Goal: Task Accomplishment & Management: Manage account settings

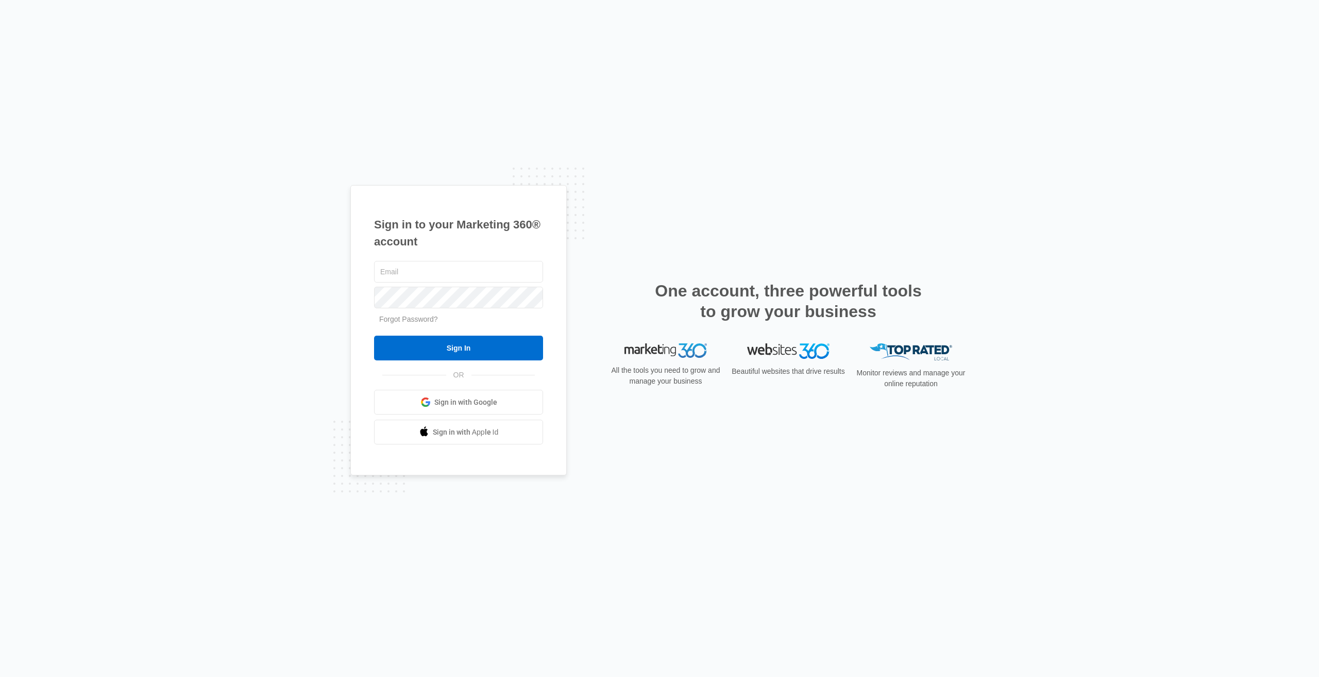
click at [485, 397] on span "Sign in with Google" at bounding box center [465, 402] width 63 height 11
click at [415, 346] on link "Go to Dashboard" at bounding box center [411, 348] width 74 height 25
click at [495, 273] on input "text" at bounding box center [458, 272] width 169 height 22
click at [485, 268] on input "text" at bounding box center [458, 272] width 169 height 22
type input "[EMAIL_ADDRESS][DOMAIN_NAME]"
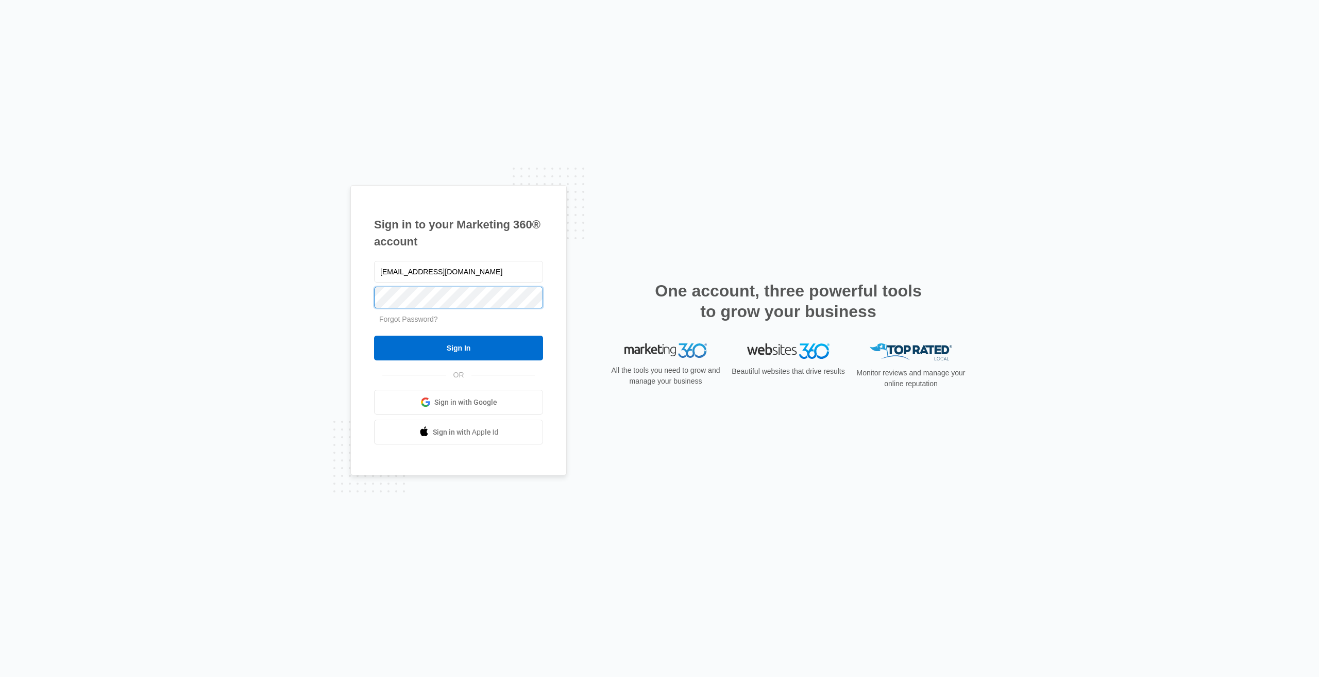
click at [374, 335] on input "Sign In" at bounding box center [458, 347] width 169 height 25
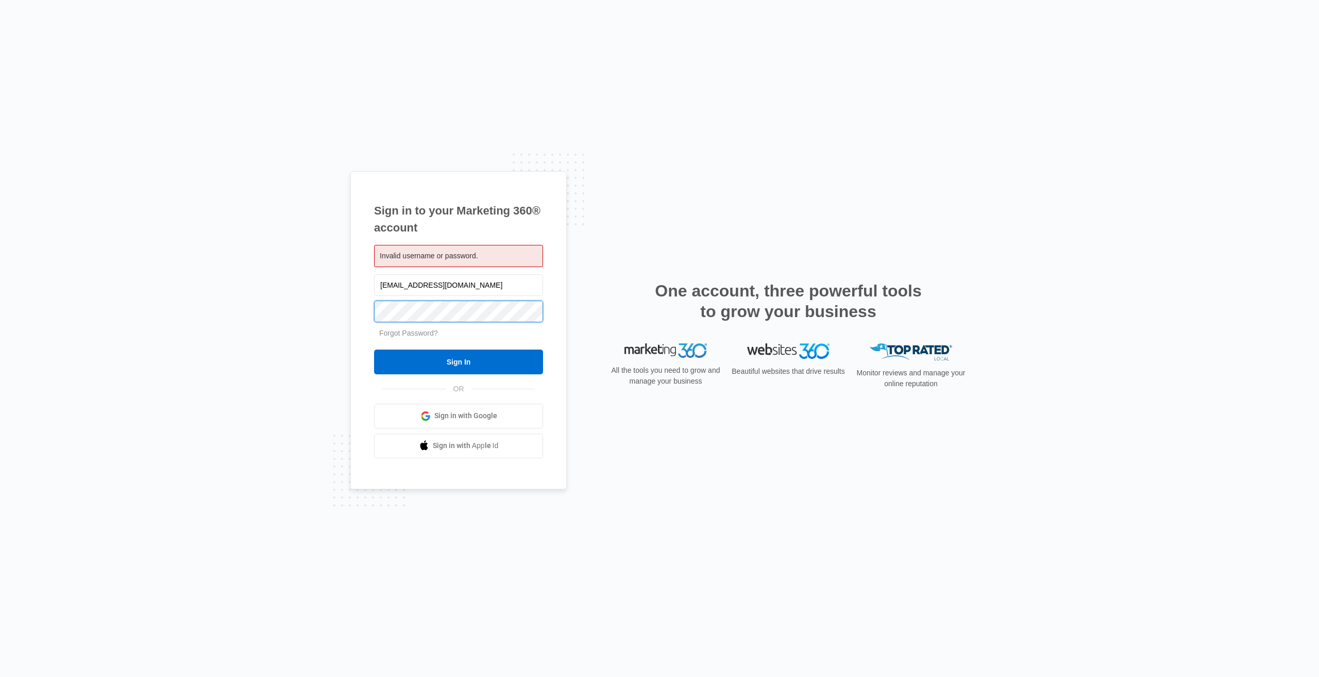
click at [374, 349] on input "Sign In" at bounding box center [458, 361] width 169 height 25
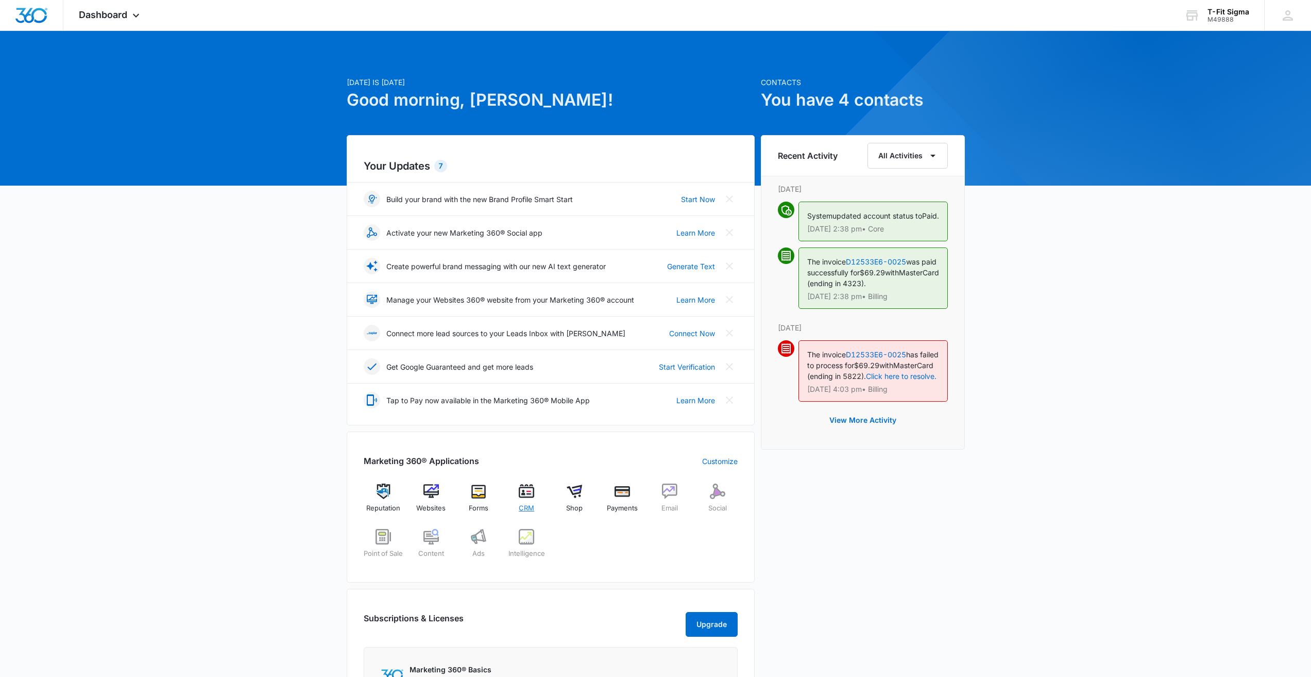
click at [528, 498] on img at bounding box center [526, 490] width 15 height 15
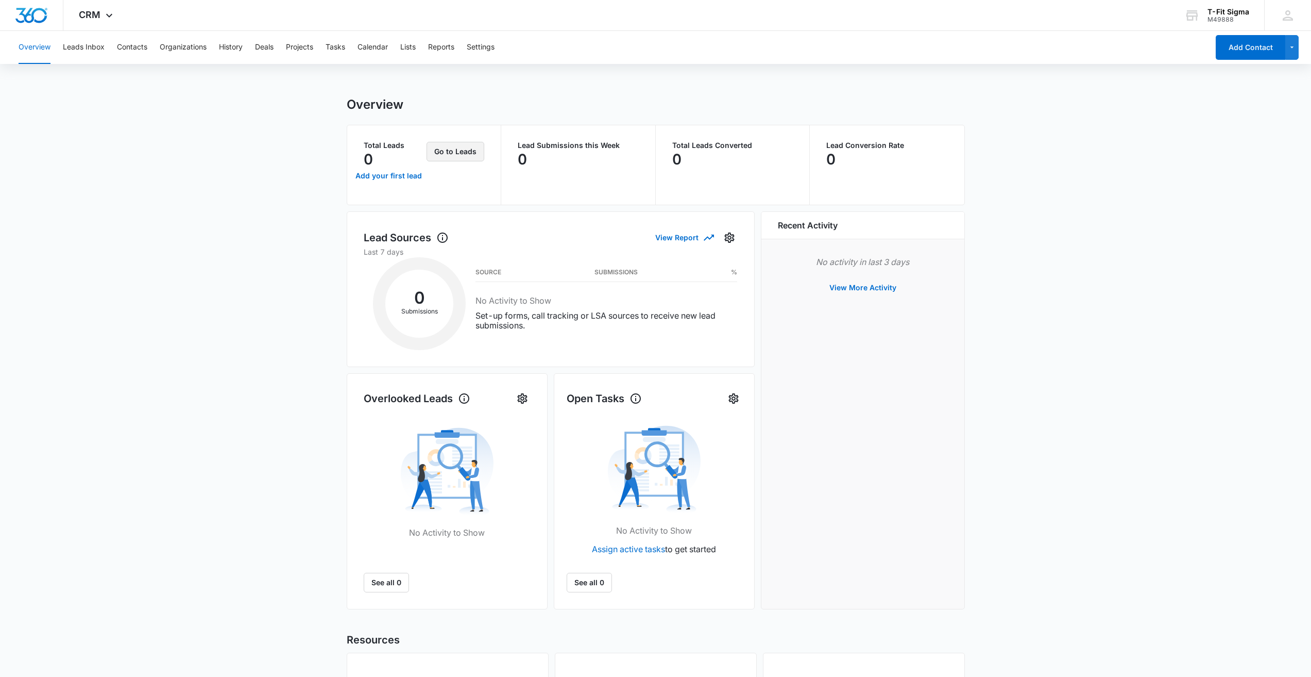
click at [462, 151] on button "Go to Leads" at bounding box center [456, 152] width 58 height 20
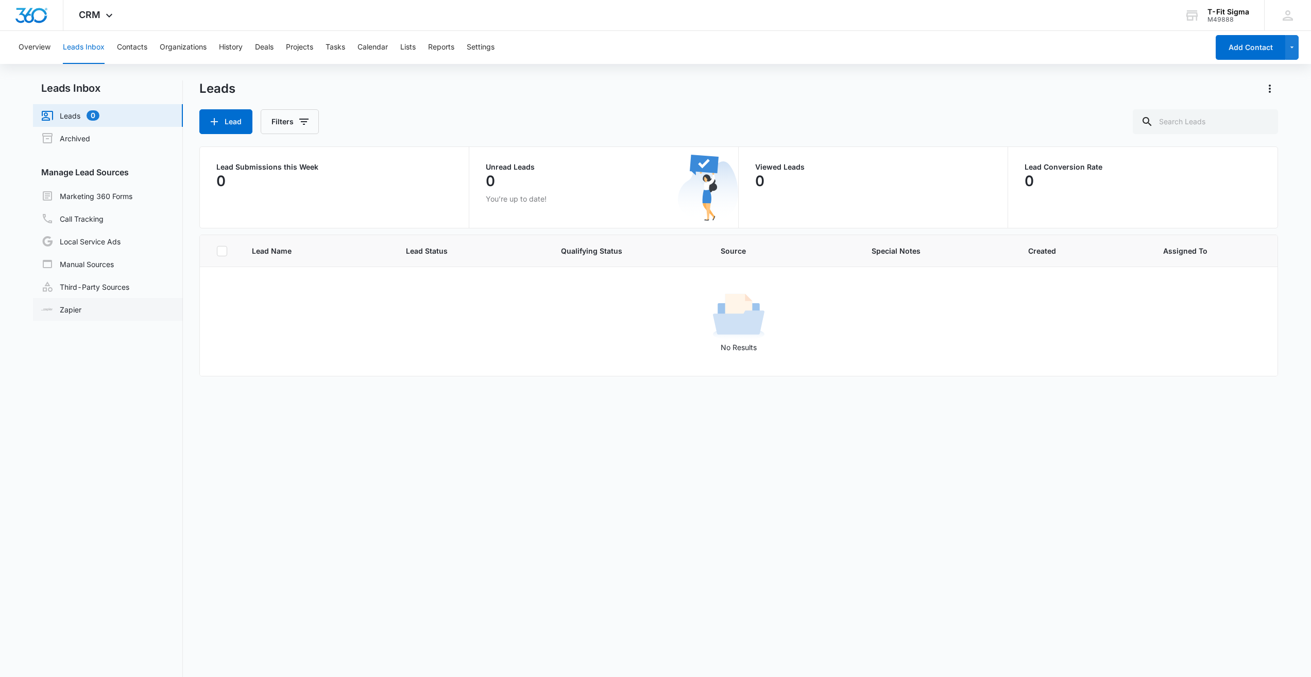
click at [74, 306] on link "Zapier" at bounding box center [61, 309] width 40 height 11
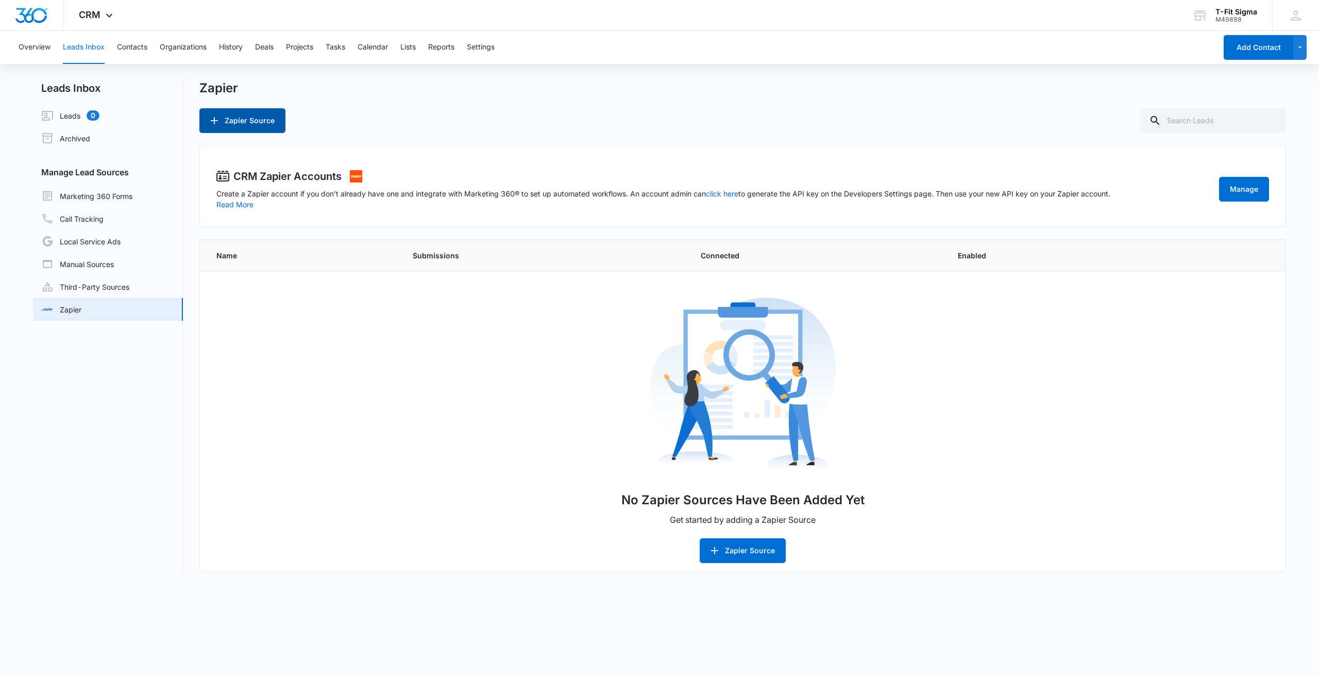
click at [244, 123] on button "Zapier Source" at bounding box center [242, 120] width 86 height 25
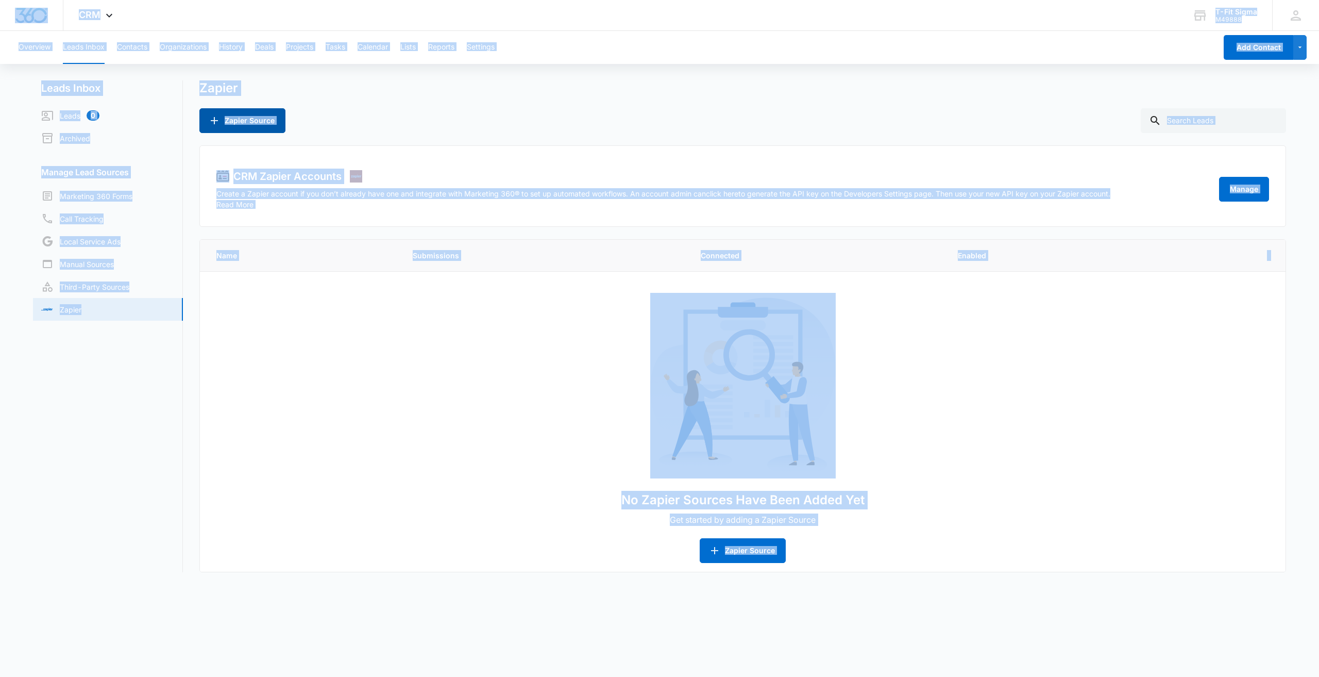
click at [238, 120] on button "Zapier Source" at bounding box center [242, 120] width 86 height 25
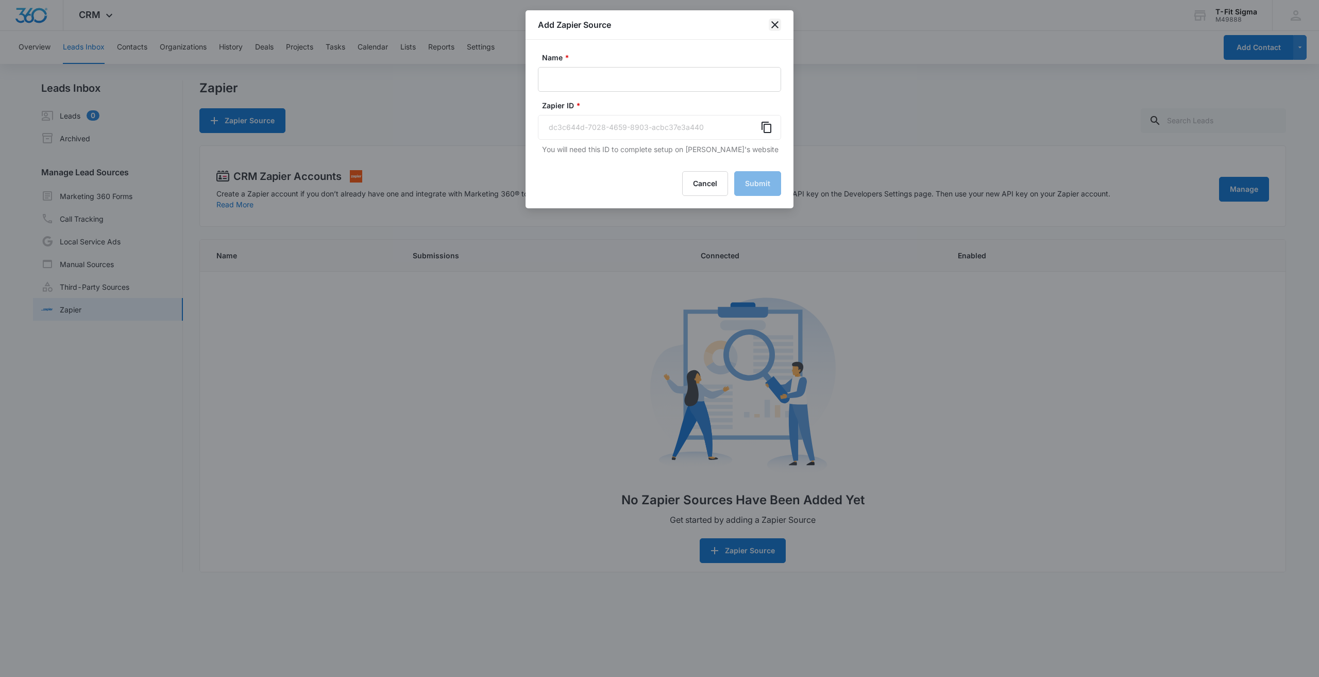
click at [775, 26] on icon "close" at bounding box center [774, 24] width 7 height 7
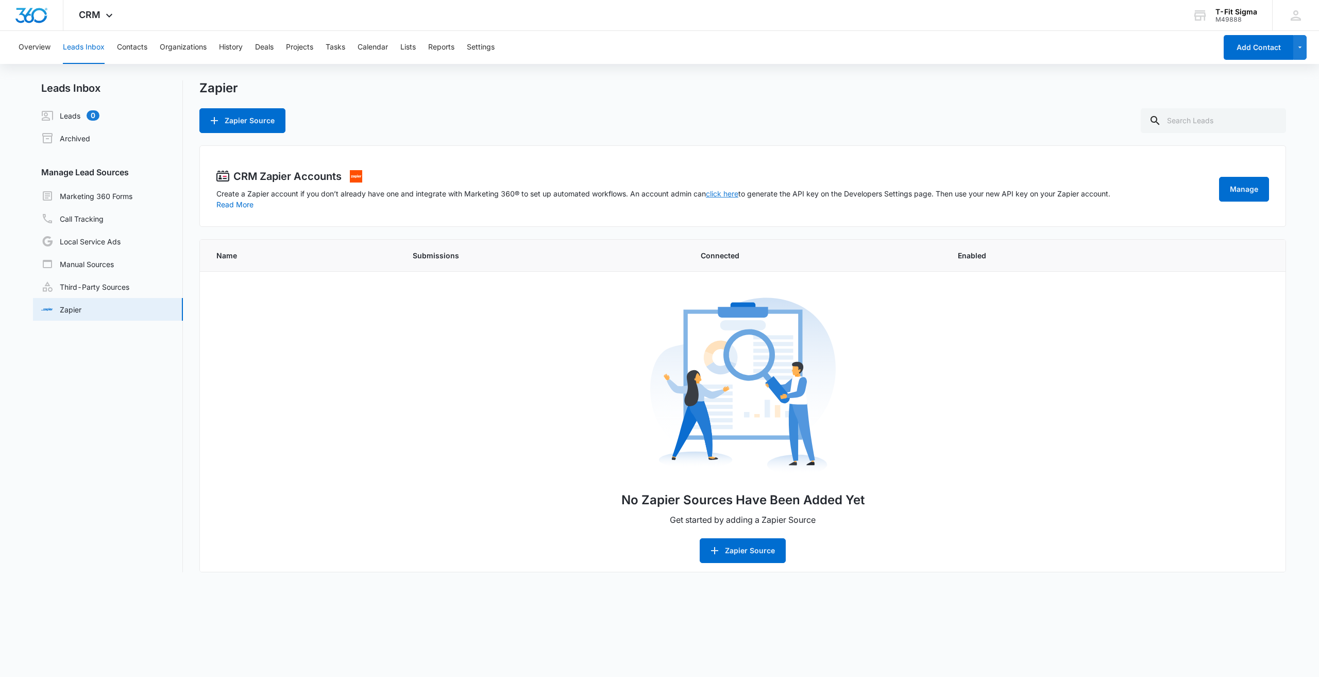
click at [725, 192] on link "click here" at bounding box center [722, 193] width 32 height 9
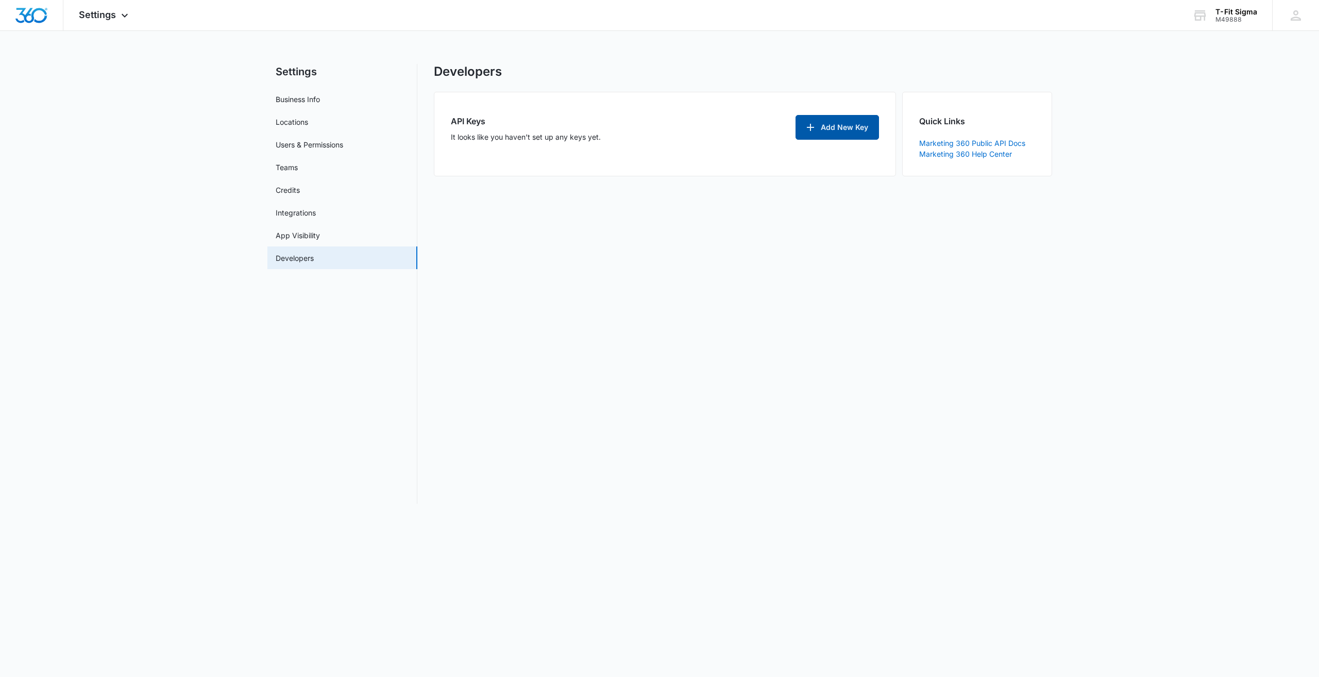
click at [841, 124] on button "Add New Key" at bounding box center [837, 127] width 83 height 25
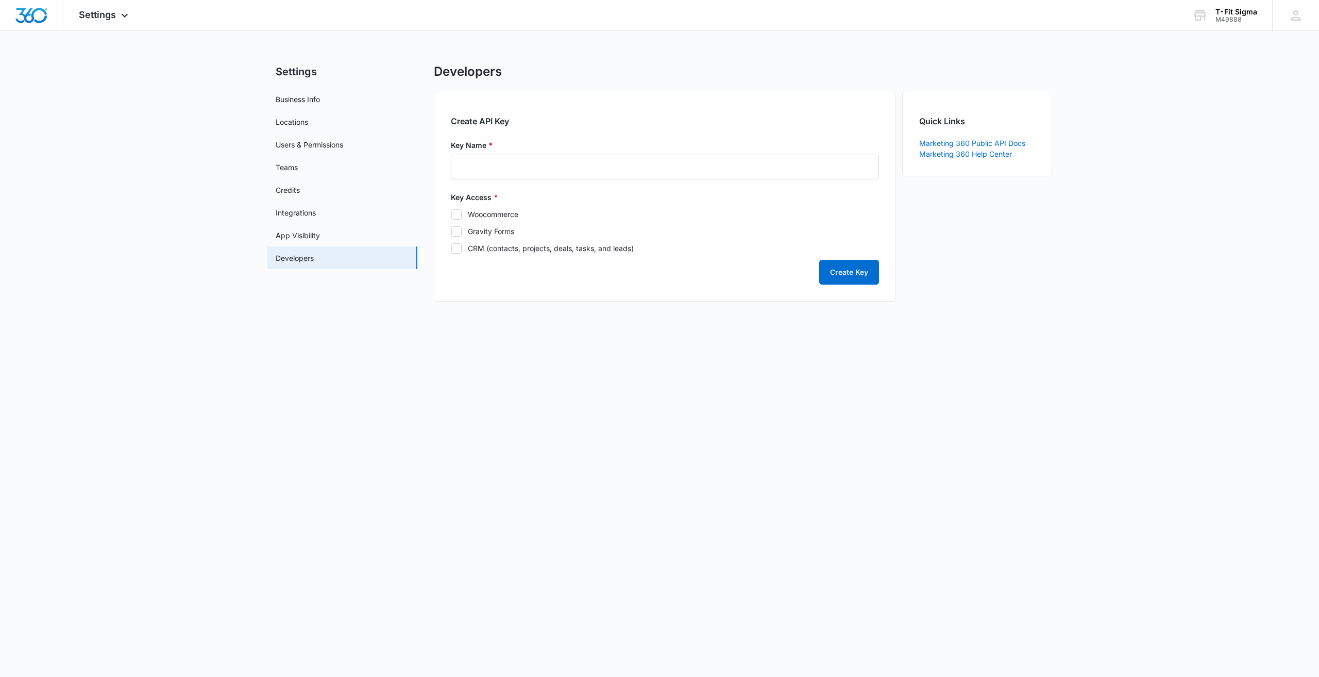
click at [545, 249] on div "CRM (contacts, projects, deals, tasks, and leads)" at bounding box center [551, 248] width 166 height 11
click at [451, 248] on input "CRM (contacts, projects, deals, tasks, and leads)" at bounding box center [451, 248] width 1 height 1
checkbox input "true"
click at [562, 165] on input "Key Name *" at bounding box center [665, 167] width 428 height 25
click at [569, 170] on input "T-Fit Sigma" at bounding box center [665, 167] width 428 height 25
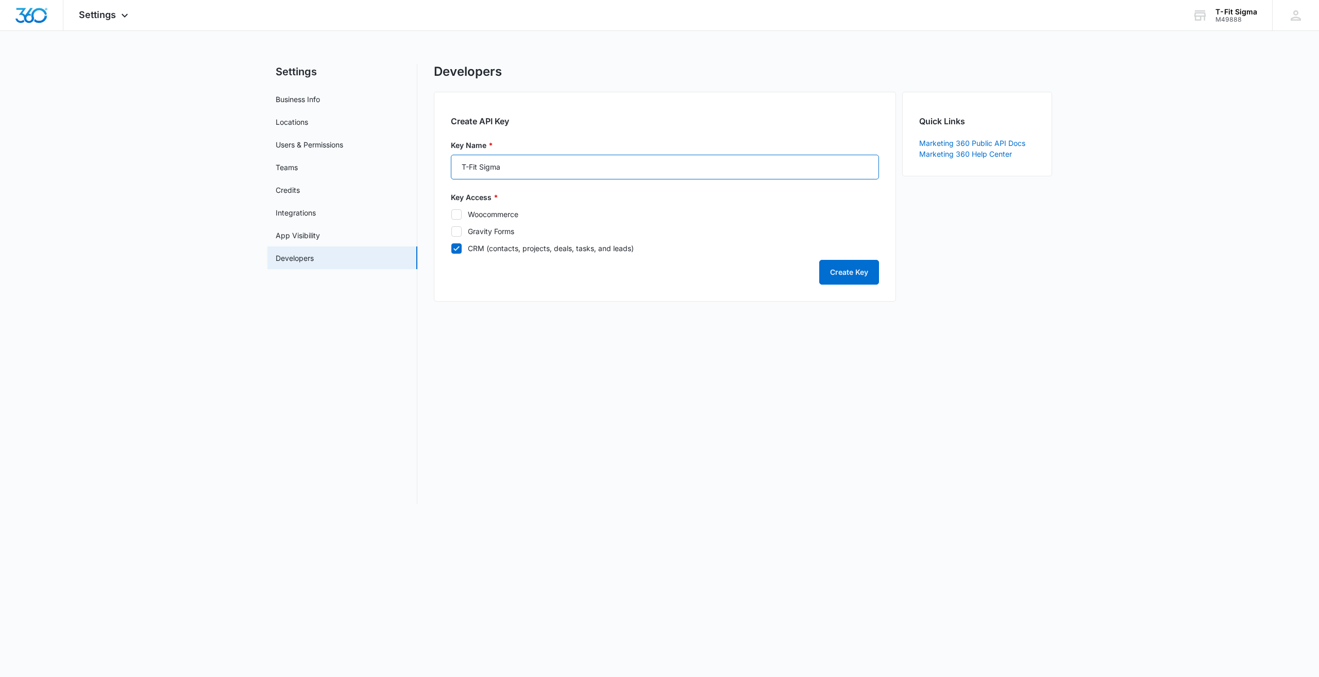
click at [569, 170] on input "T-Fit Sigma" at bounding box center [665, 167] width 428 height 25
click at [558, 170] on input "T-Fit Sigma" at bounding box center [665, 167] width 428 height 25
click at [474, 163] on input "T-Fit Sigma" at bounding box center [665, 167] width 428 height 25
click at [472, 162] on input "T-Fit Sigma" at bounding box center [665, 167] width 428 height 25
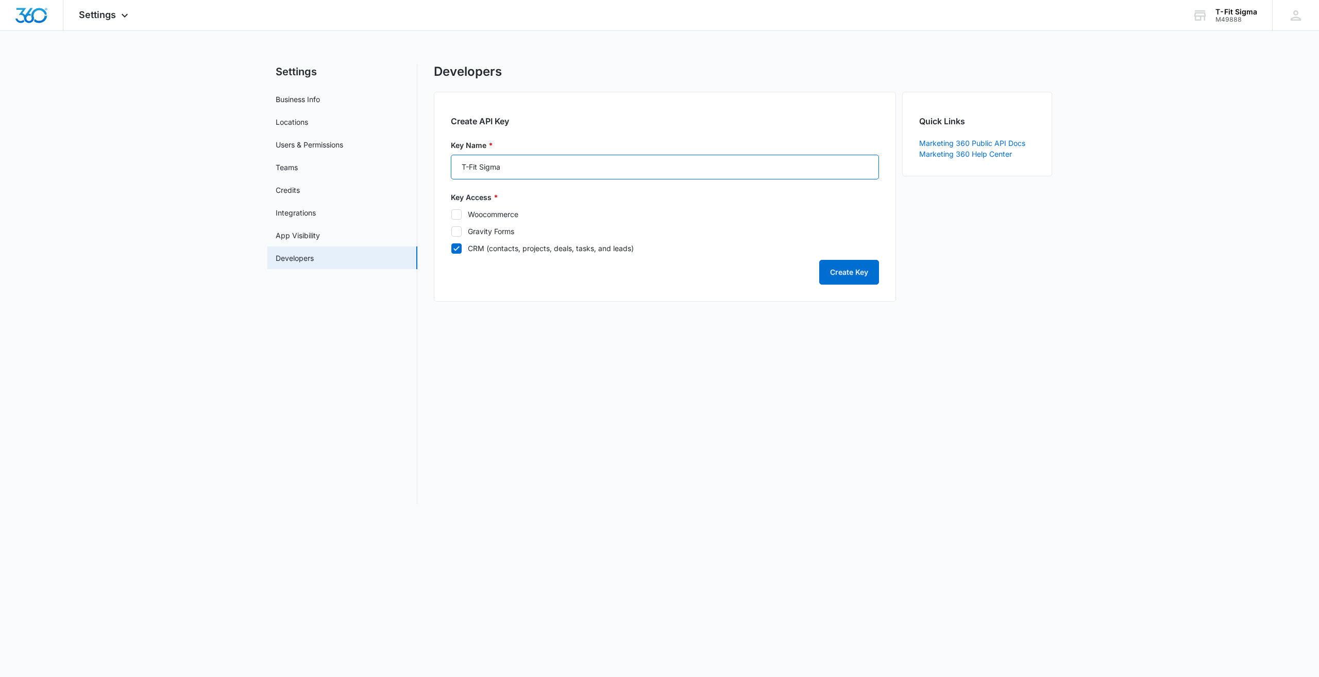
click at [472, 162] on input "T-Fit Sigma" at bounding box center [665, 167] width 428 height 25
type input "T-Fit Sigma"
click at [829, 277] on button "Create Key" at bounding box center [849, 272] width 60 height 25
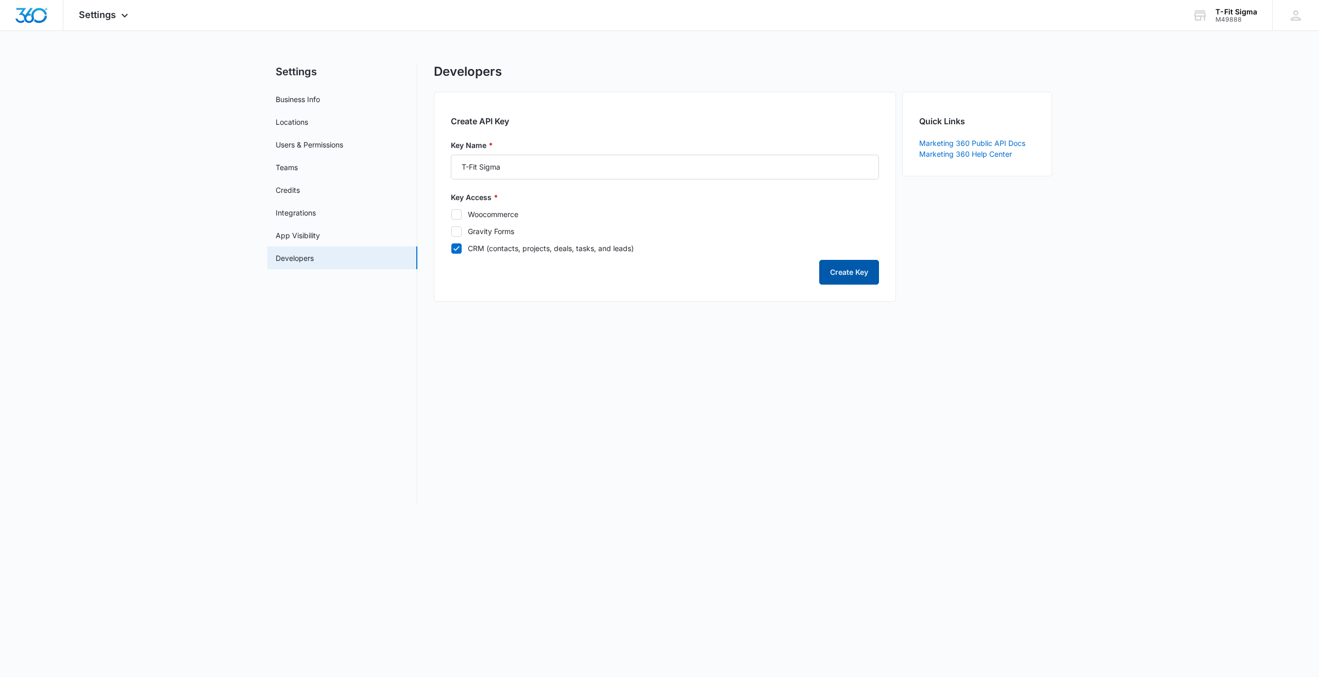
click at [829, 277] on div "Create Key" at bounding box center [665, 272] width 428 height 25
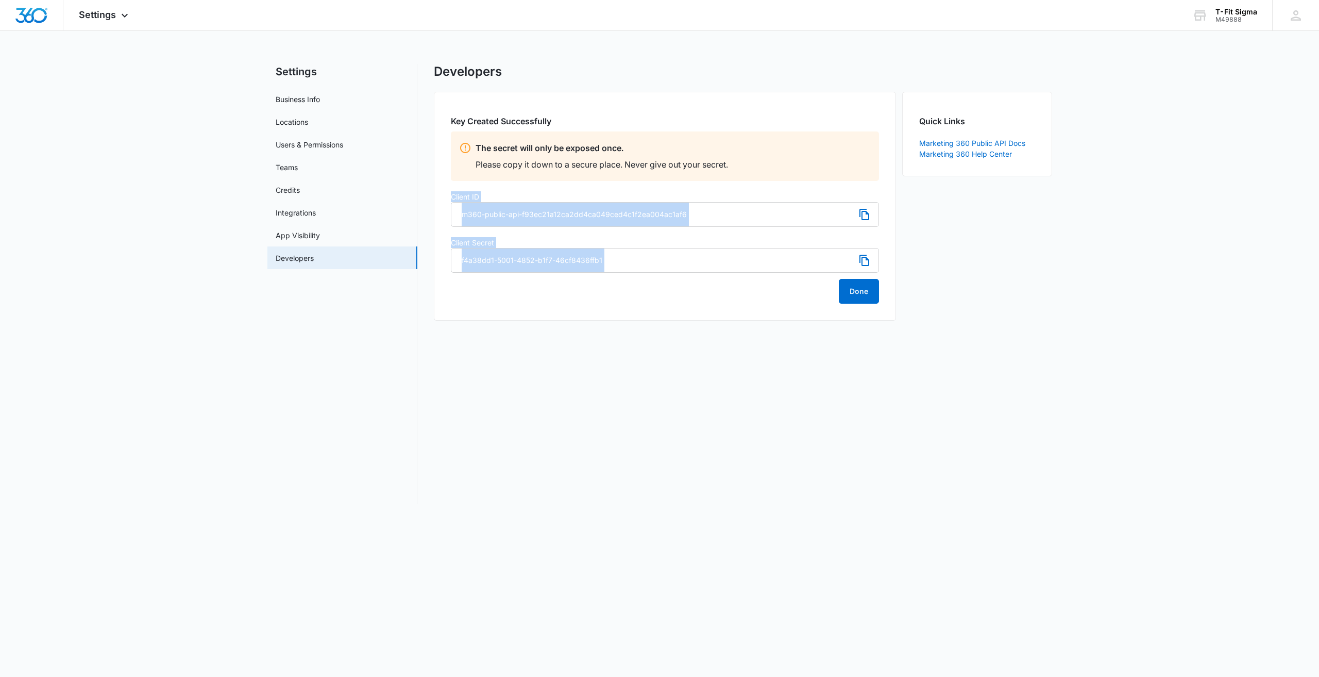
drag, startPoint x: 446, startPoint y: 193, endPoint x: 600, endPoint y: 278, distance: 175.8
click at [600, 278] on div "Key Created Successfully The secret will only be exposed once. Please copy it d…" at bounding box center [665, 206] width 462 height 229
copy div "Client ID Client Secret"
click at [595, 241] on label "Client Secret" at bounding box center [665, 242] width 428 height 11
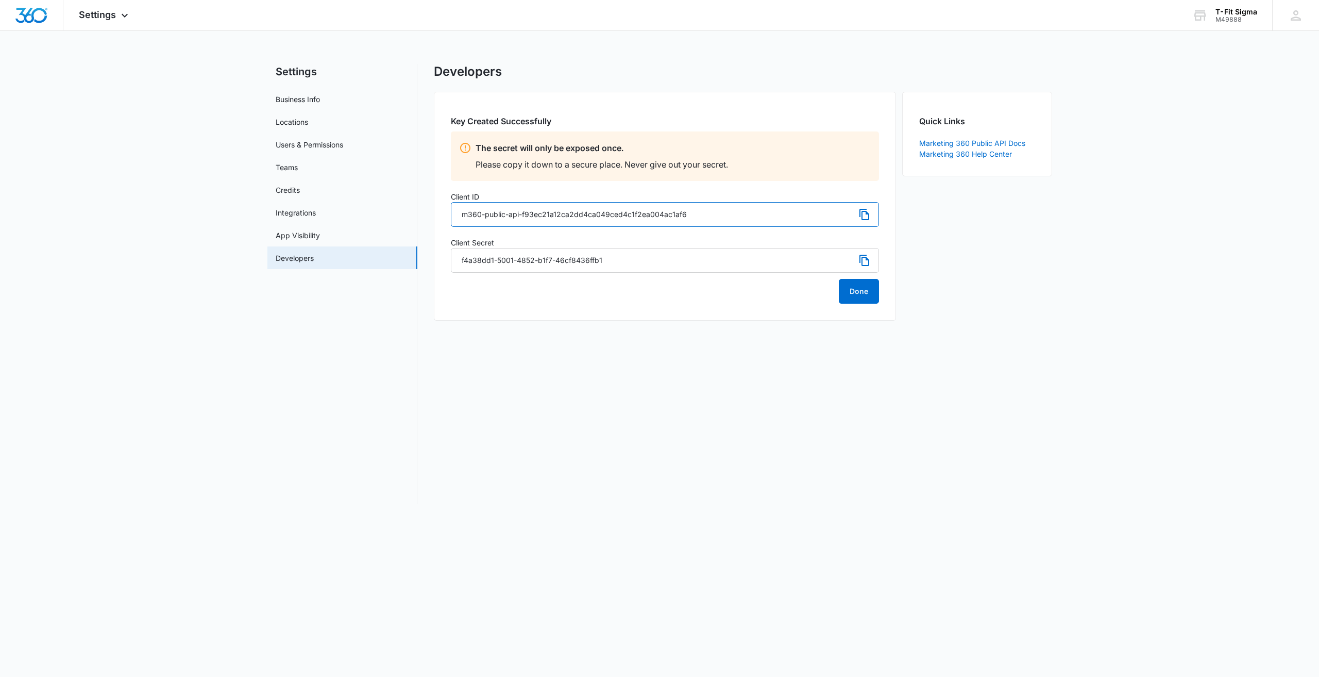
click at [565, 213] on input "m360-public-api-f93ec21a12ca2dd4ca049ced4c1f2ea004ac1af6" at bounding box center [665, 214] width 428 height 25
click at [512, 263] on input "f4a38dd1-5001-4852-b1f7-46cf8436ffb1" at bounding box center [665, 260] width 428 height 25
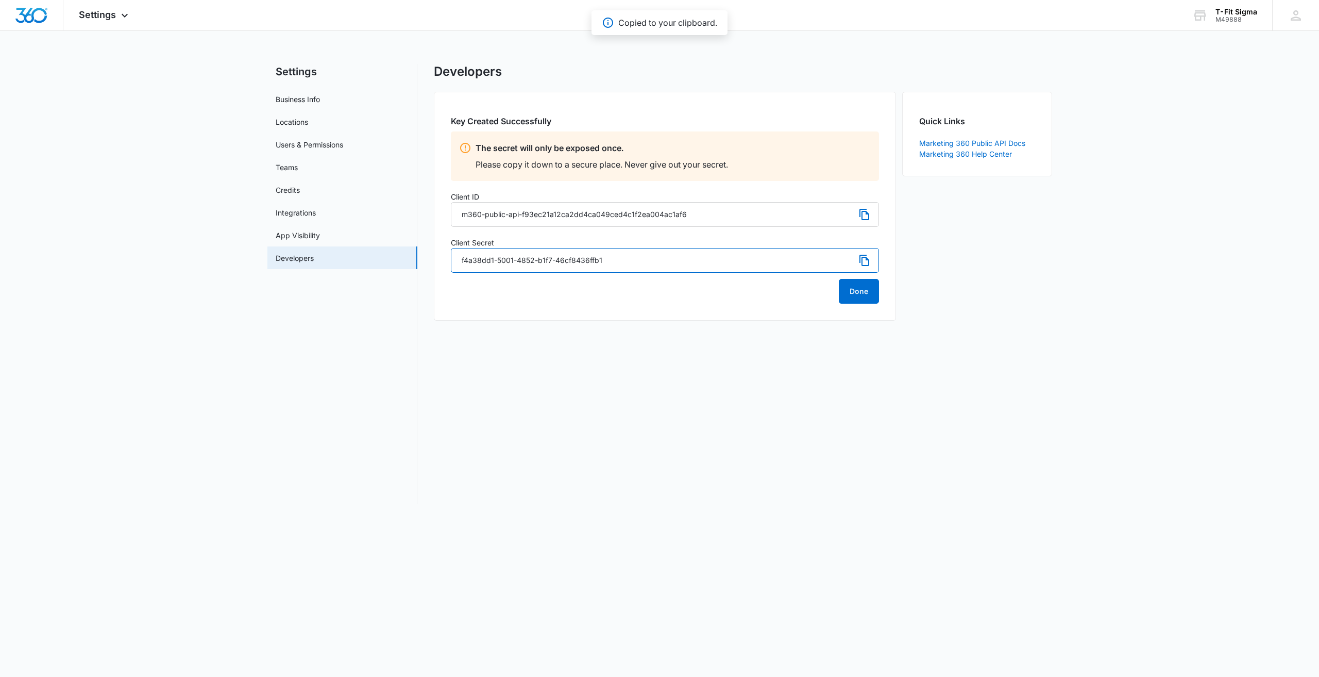
click at [512, 263] on input "f4a38dd1-5001-4852-b1f7-46cf8436ffb1" at bounding box center [665, 260] width 428 height 25
click at [861, 290] on button "Done" at bounding box center [859, 291] width 40 height 25
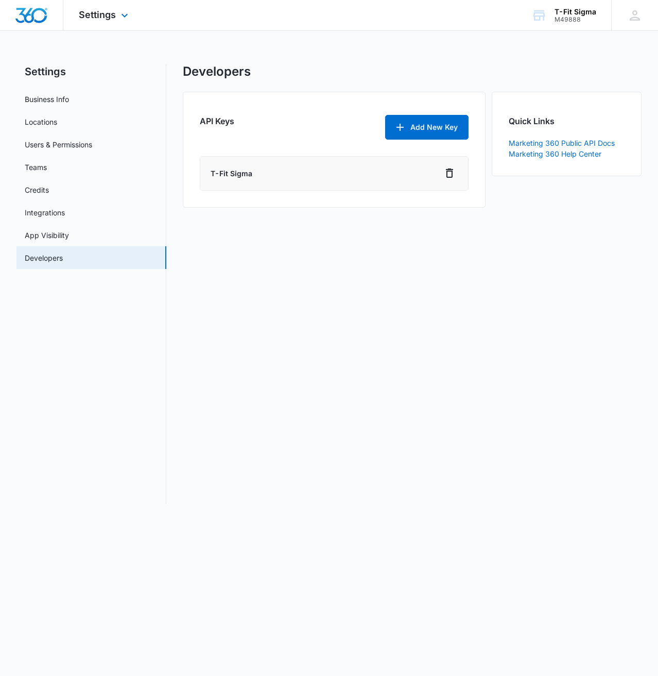
click at [45, 20] on img "Dashboard" at bounding box center [31, 15] width 33 height 15
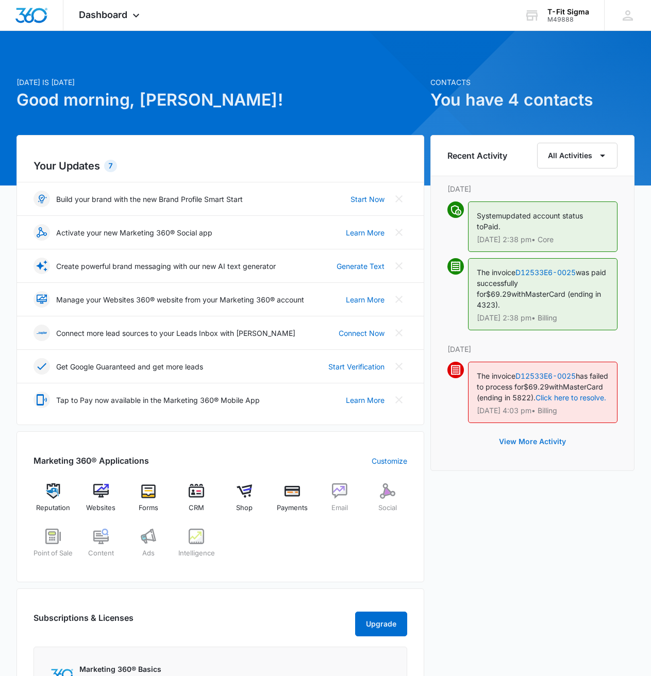
drag, startPoint x: 495, startPoint y: 441, endPoint x: 500, endPoint y: 440, distance: 5.4
click at [498, 441] on button "View More Activity" at bounding box center [532, 441] width 88 height 25
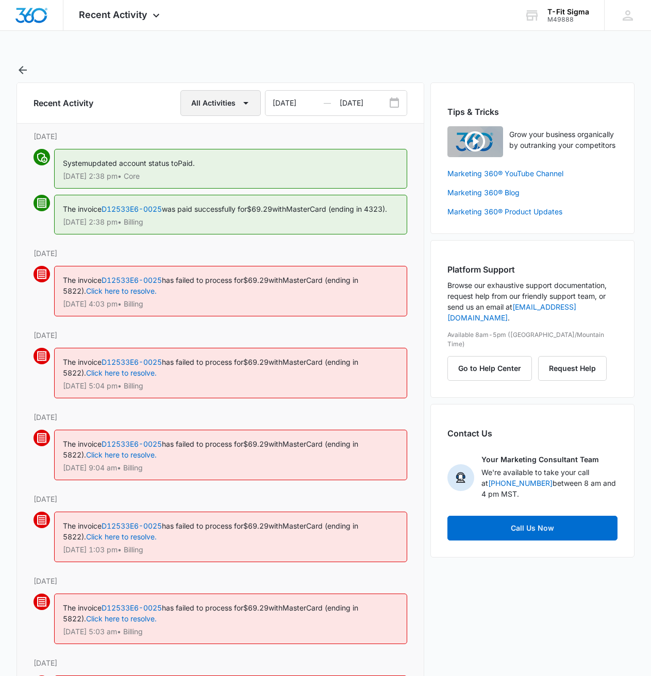
click at [246, 105] on icon "button" at bounding box center [246, 103] width 12 height 12
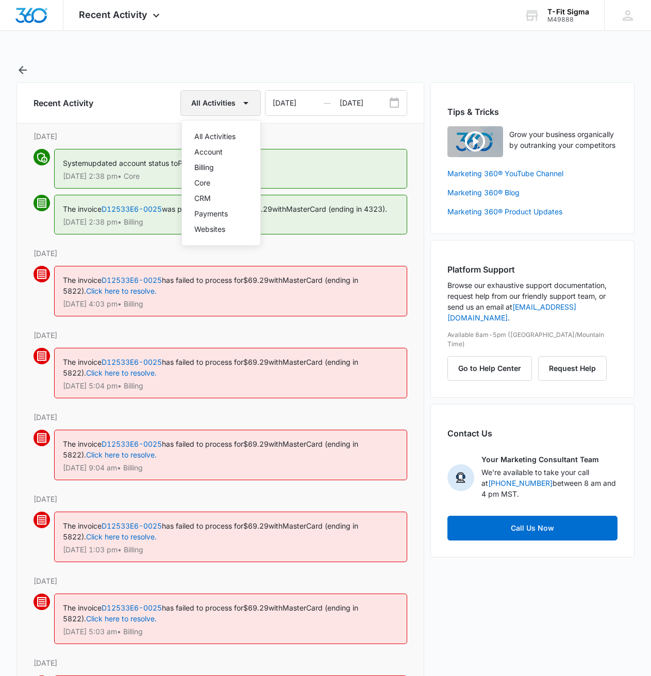
click at [246, 105] on icon "button" at bounding box center [246, 103] width 12 height 12
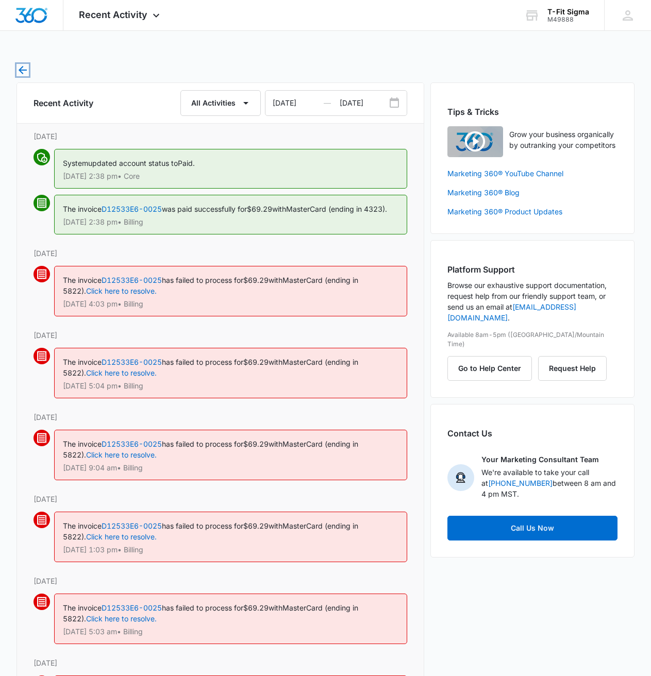
click at [27, 72] on icon "button" at bounding box center [22, 70] width 12 height 12
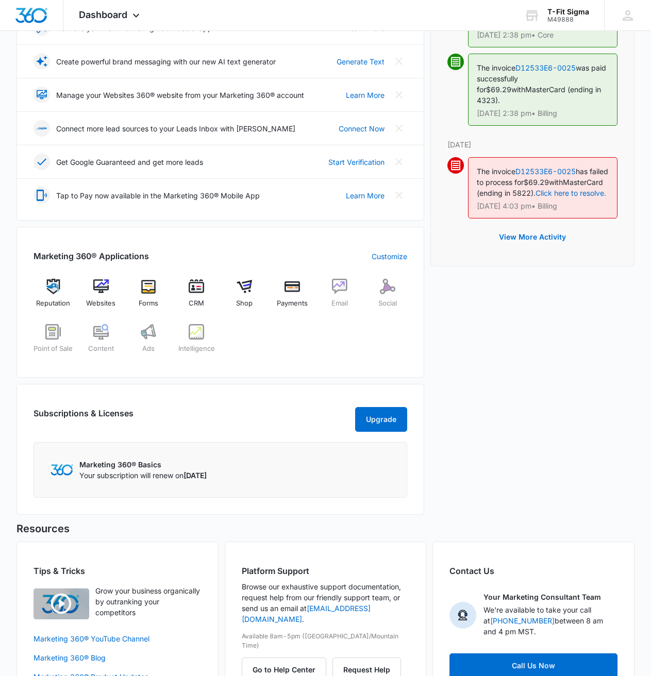
scroll to position [206, 0]
